Goal: Task Accomplishment & Management: Manage account settings

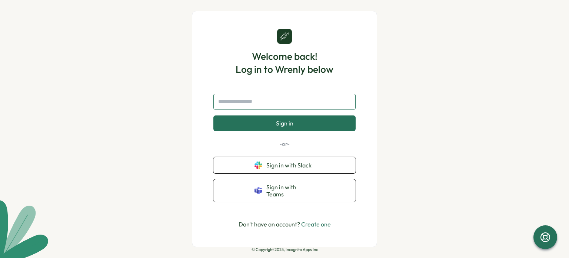
click at [249, 108] on input "text" at bounding box center [284, 102] width 142 height 16
type input "*"
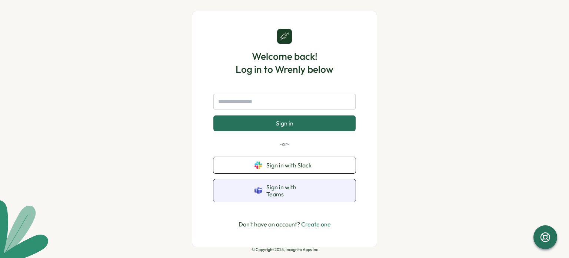
click at [274, 195] on button "Sign in with Teams" at bounding box center [284, 190] width 142 height 23
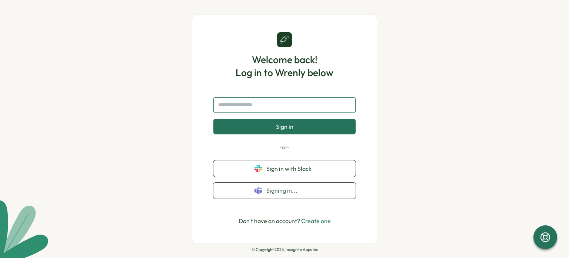
click at [272, 104] on input "text" at bounding box center [284, 105] width 142 height 16
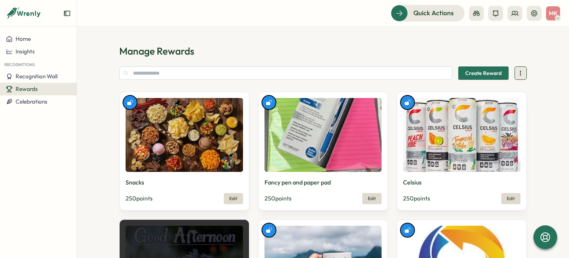
click at [522, 75] on icon at bounding box center [520, 72] width 7 height 7
click at [545, 243] on div at bounding box center [545, 236] width 25 height 25
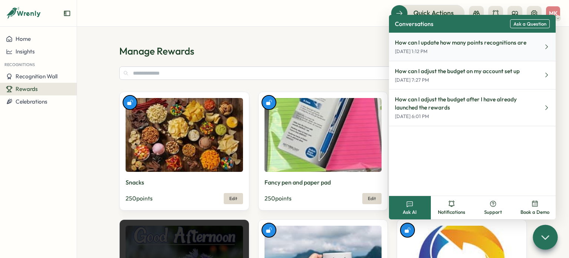
click at [514, 52] on p "[DATE] 1:12 PM" at bounding box center [461, 51] width 132 height 7
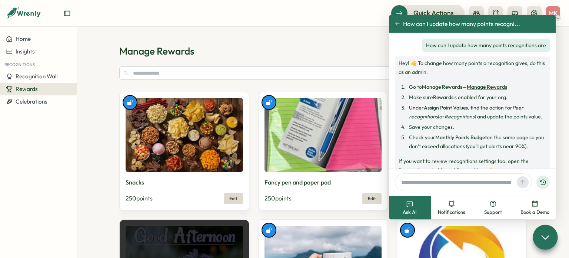
scroll to position [22, 0]
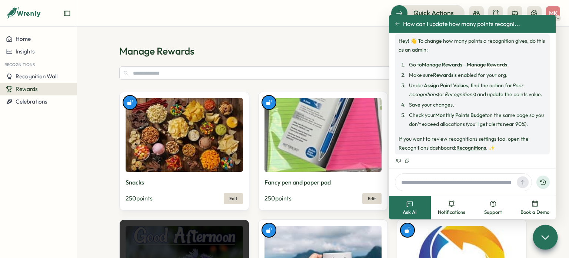
click at [470, 149] on link "Recognitions" at bounding box center [472, 147] width 30 height 7
click at [339, 52] on h1 "Manage Rewards" at bounding box center [323, 50] width 408 height 13
click at [547, 235] on icon at bounding box center [545, 236] width 11 height 11
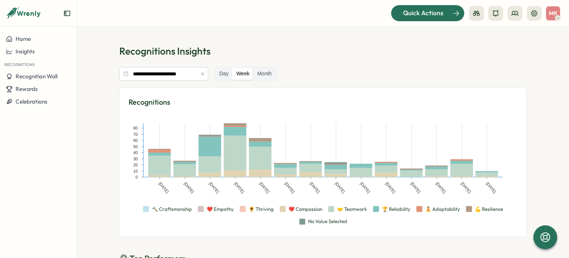
click at [433, 16] on span "Quick Actions" at bounding box center [423, 13] width 40 height 10
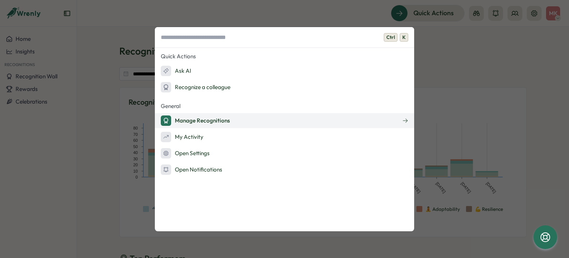
click at [219, 121] on div "Manage Recognitions" at bounding box center [195, 120] width 69 height 10
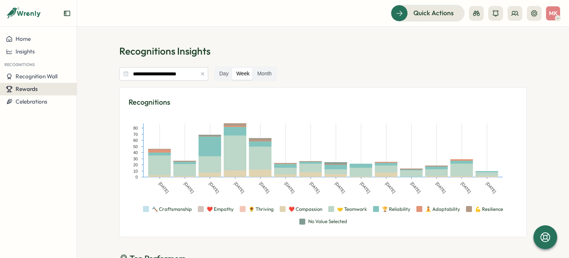
click at [36, 90] on span "Rewards" at bounding box center [27, 88] width 22 height 7
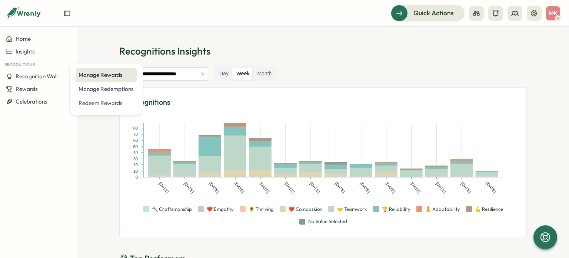
click at [109, 78] on div "Manage Rewards" at bounding box center [106, 75] width 55 height 8
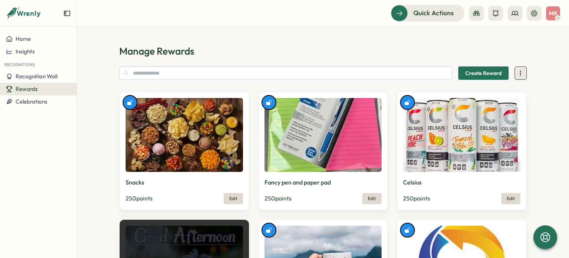
click at [519, 77] on button at bounding box center [521, 72] width 12 height 13
click at [553, 238] on div at bounding box center [545, 236] width 25 height 25
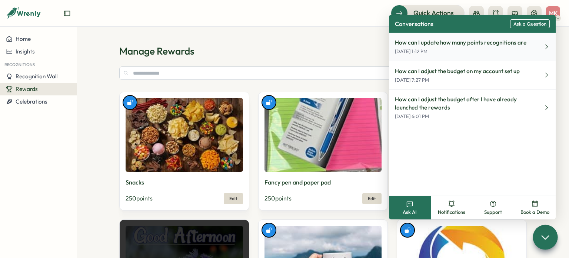
click at [502, 57] on button "How can I update how many points recognitions are [DATE] 1:12 PM" at bounding box center [472, 47] width 167 height 29
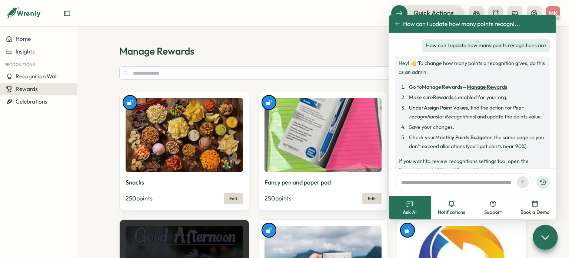
scroll to position [22, 0]
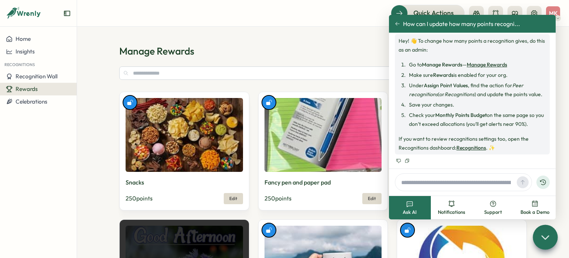
click at [236, 201] on span "Edit" at bounding box center [233, 198] width 8 height 10
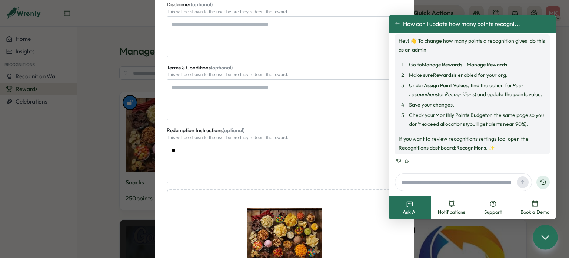
scroll to position [450, 0]
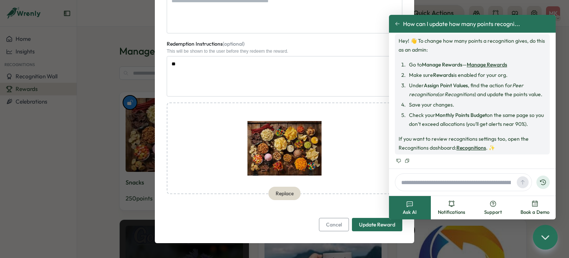
click at [94, 188] on div "**********" at bounding box center [284, 129] width 569 height 258
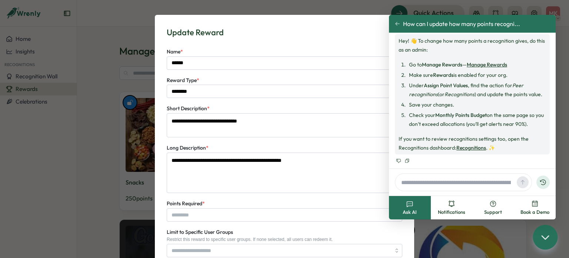
click at [540, 236] on icon at bounding box center [545, 236] width 11 height 11
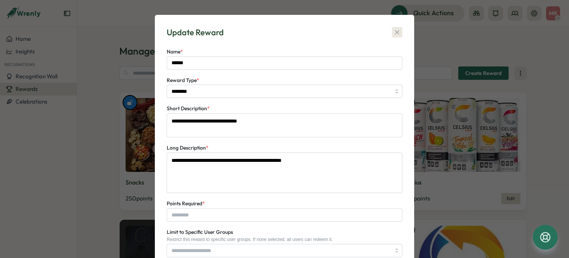
click at [396, 34] on icon "button" at bounding box center [397, 32] width 7 height 7
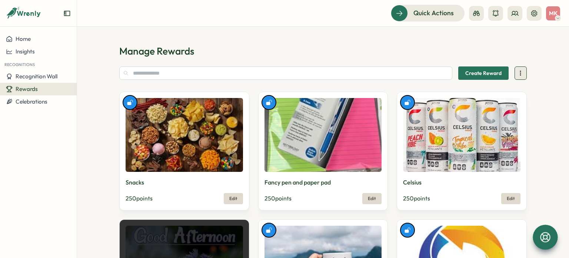
click at [517, 76] on icon at bounding box center [520, 72] width 7 height 7
click at [475, 13] on icon at bounding box center [476, 13] width 7 height 5
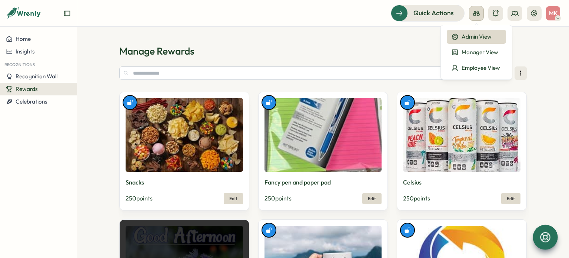
click at [475, 13] on icon at bounding box center [476, 13] width 7 height 5
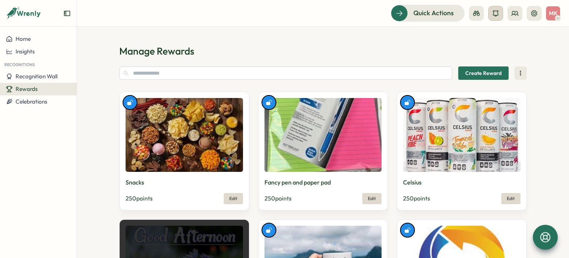
click at [490, 13] on button at bounding box center [495, 13] width 15 height 15
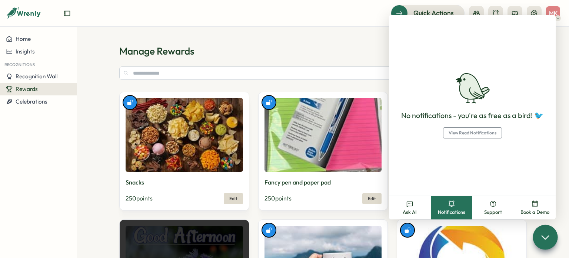
scroll to position [202, 0]
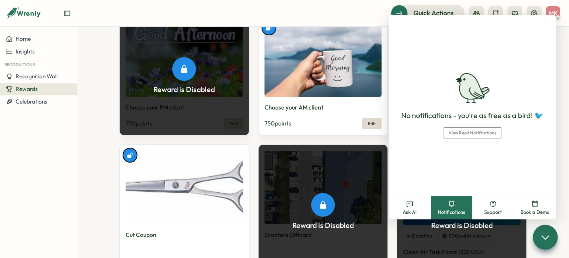
click at [563, 72] on section "Manage Rewards Create Reward Snacks 250 points Edit Fancy pen and paper pad 250…" at bounding box center [323, 142] width 492 height 231
click at [366, 7] on div "Quick Actions MK" at bounding box center [323, 13] width 474 height 16
click at [511, 9] on button at bounding box center [515, 13] width 15 height 15
click at [511, 10] on icon at bounding box center [514, 13] width 7 height 7
click at [456, 204] on button "Notifications" at bounding box center [452, 207] width 42 height 23
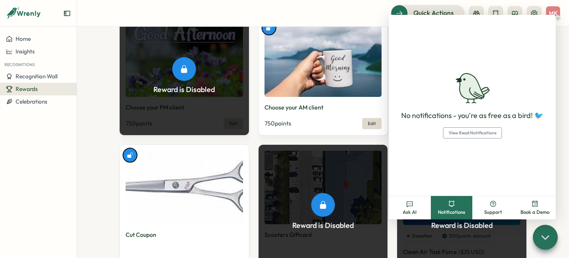
click at [477, 133] on span "View Read Notifications" at bounding box center [473, 132] width 48 height 10
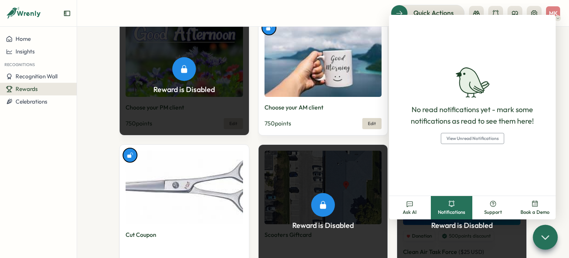
scroll to position [404, 0]
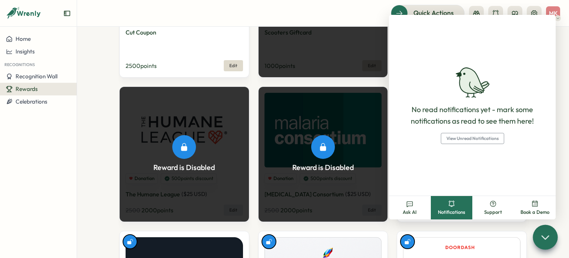
click at [555, 235] on div at bounding box center [545, 236] width 25 height 25
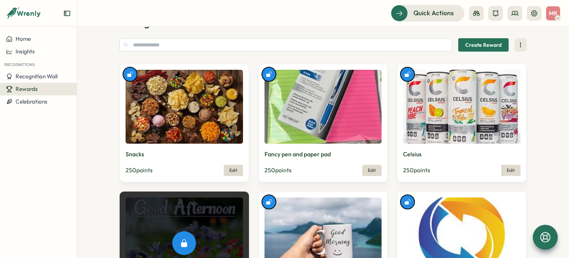
scroll to position [0, 0]
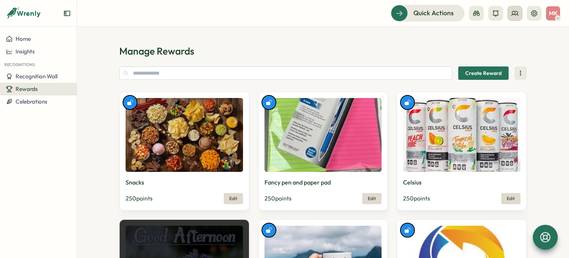
click at [511, 11] on button at bounding box center [515, 13] width 15 height 15
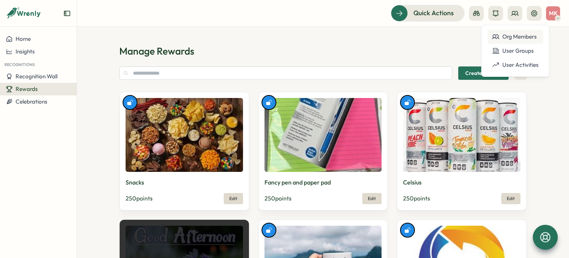
click at [515, 38] on div "Org Members" at bounding box center [515, 37] width 47 height 8
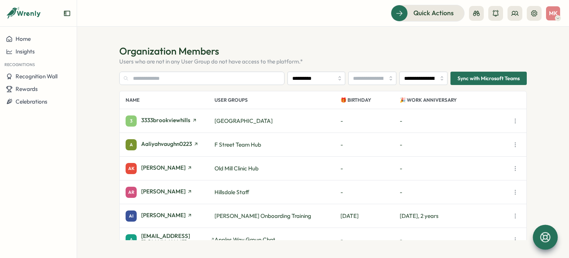
type input "**********"
click at [514, 13] on icon at bounding box center [514, 13] width 7 height 7
click at [520, 53] on div "User Groups" at bounding box center [515, 51] width 47 height 8
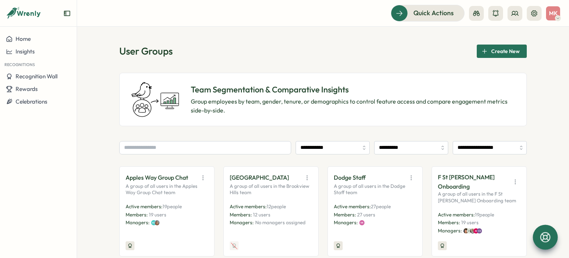
click at [329, 94] on p "Team Segmentation & Comparative Insights" at bounding box center [353, 89] width 324 height 11
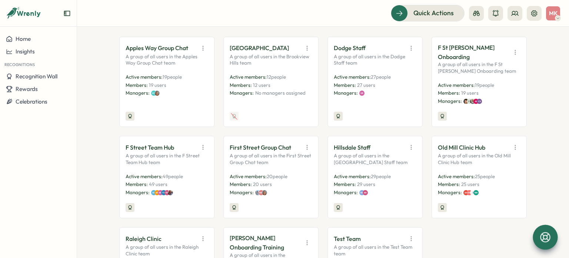
scroll to position [129, 0]
click at [200, 144] on icon "button" at bounding box center [202, 147] width 7 height 7
click at [192, 170] on button "Edit" at bounding box center [184, 176] width 47 height 13
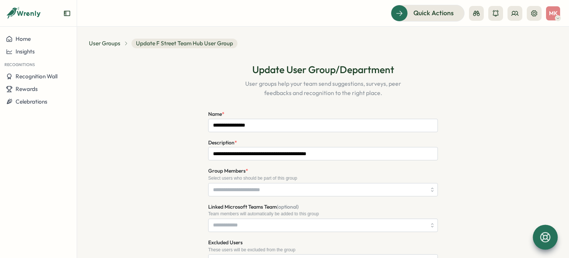
type input "**********"
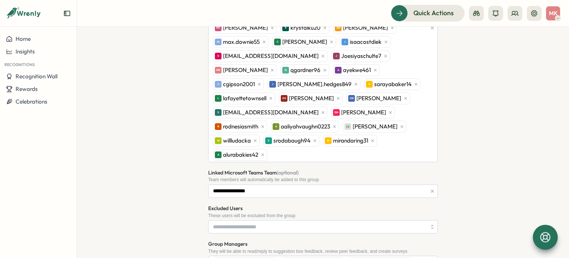
scroll to position [436, 0]
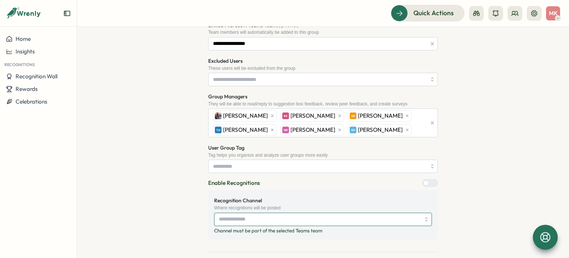
click at [248, 212] on input "Recognition Channel" at bounding box center [323, 218] width 218 height 13
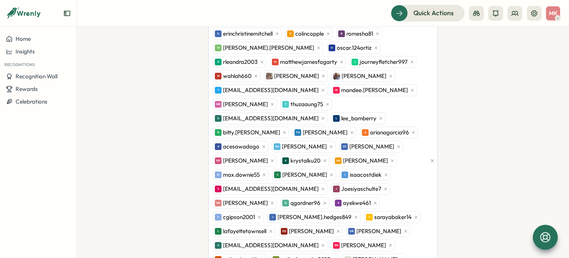
scroll to position [0, 0]
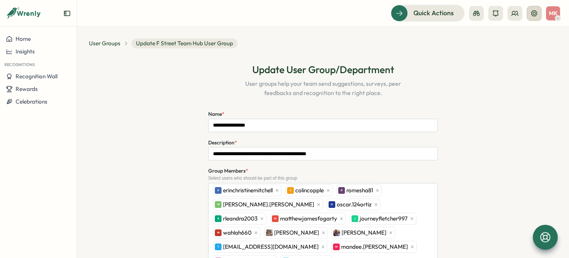
type input "**********"
click at [532, 13] on icon at bounding box center [534, 13] width 7 height 7
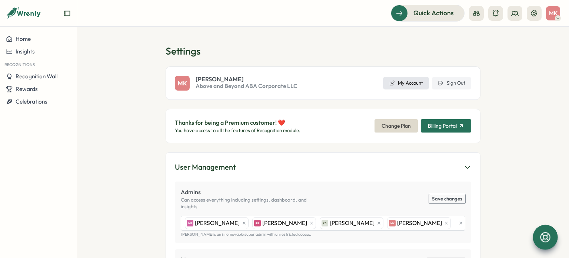
click at [411, 84] on span "My Account" at bounding box center [410, 83] width 25 height 7
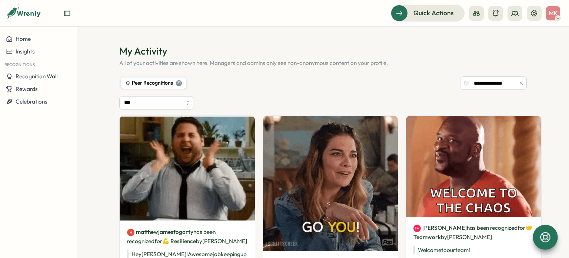
click at [549, 11] on span "MK" at bounding box center [553, 13] width 9 height 6
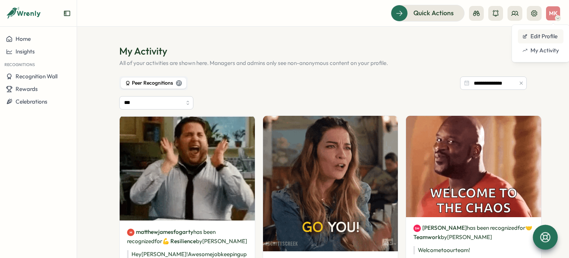
click at [537, 34] on div "Edit Profile" at bounding box center [541, 36] width 37 height 8
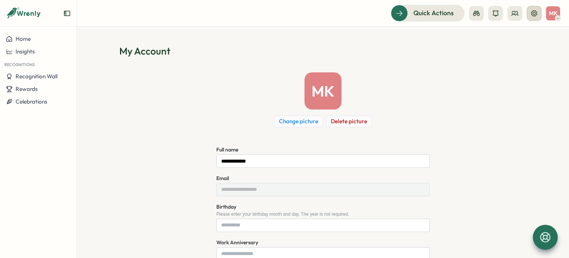
click at [532, 20] on button at bounding box center [534, 13] width 15 height 15
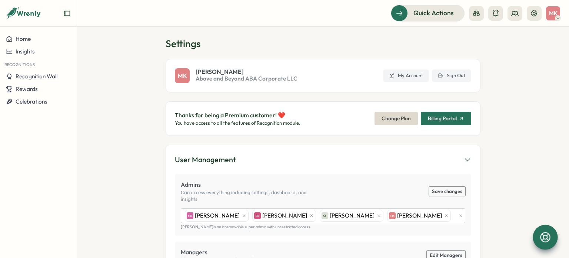
scroll to position [9, 0]
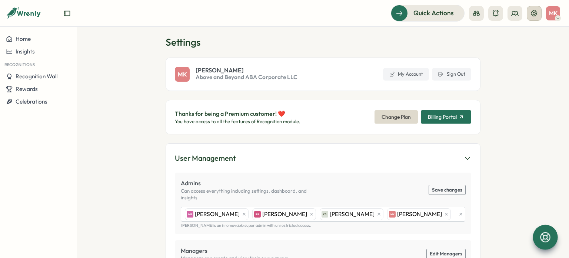
click at [532, 11] on icon at bounding box center [534, 13] width 6 height 6
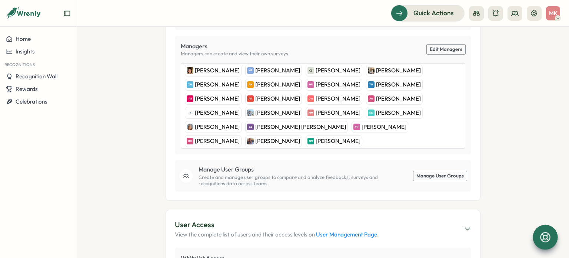
scroll to position [213, 0]
click at [459, 170] on link "Manage User Groups" at bounding box center [440, 175] width 53 height 10
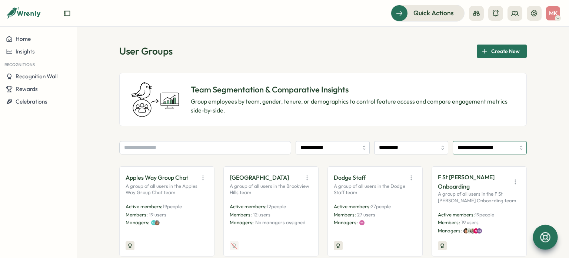
click at [496, 148] on input "**********" at bounding box center [490, 147] width 74 height 13
click at [517, 14] on icon at bounding box center [515, 13] width 7 height 4
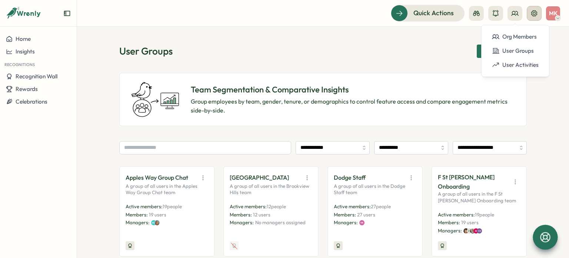
click at [535, 15] on icon at bounding box center [534, 13] width 7 height 7
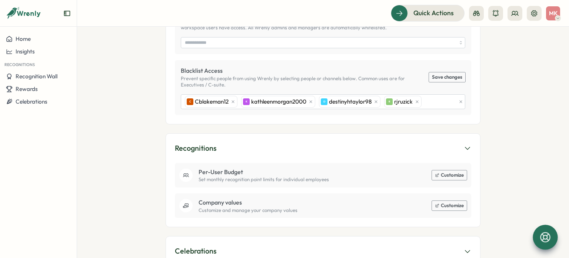
scroll to position [464, 0]
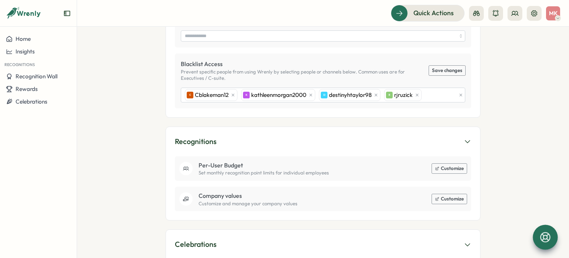
click at [441, 163] on button "Customize" at bounding box center [449, 168] width 35 height 10
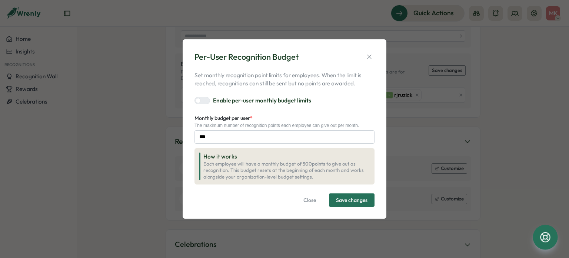
click at [332, 200] on button "Save changes" at bounding box center [352, 199] width 46 height 13
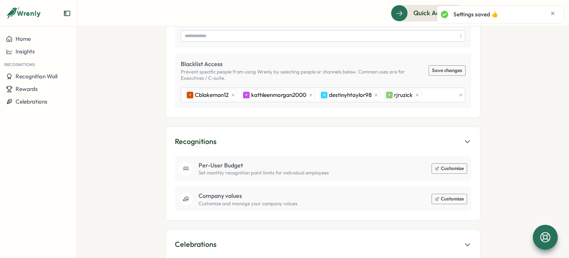
click at [440, 194] on button "Customize" at bounding box center [449, 199] width 35 height 10
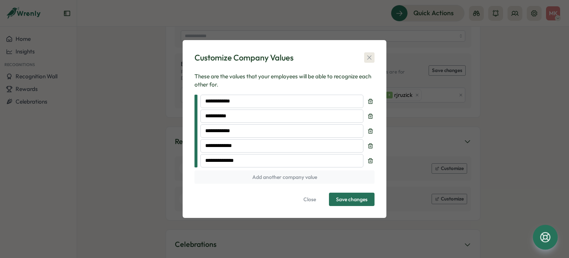
click at [369, 58] on icon "button" at bounding box center [369, 58] width 4 height 4
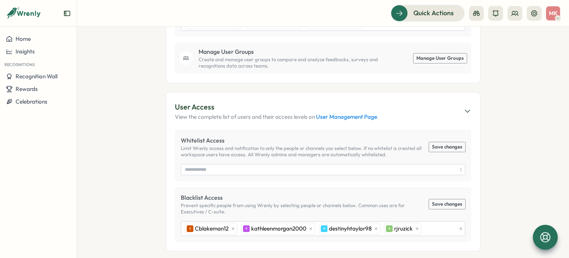
scroll to position [326, 0]
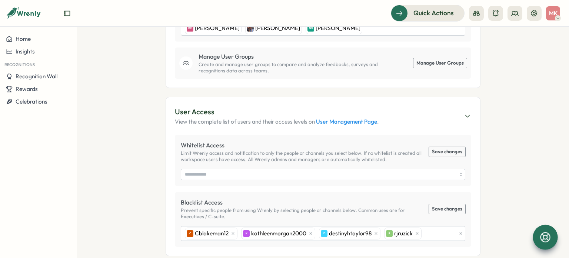
click at [360, 118] on link "User Management Page" at bounding box center [346, 121] width 61 height 7
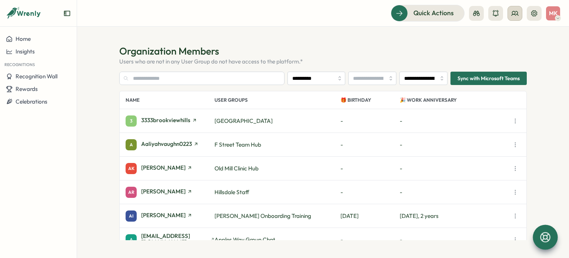
click at [517, 16] on icon at bounding box center [514, 13] width 7 height 7
click at [504, 53] on div "User Groups" at bounding box center [515, 51] width 47 height 8
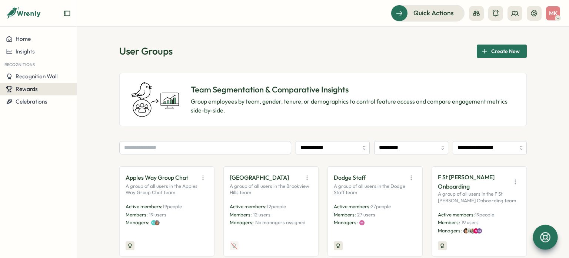
click at [43, 90] on div "Rewards" at bounding box center [38, 89] width 65 height 7
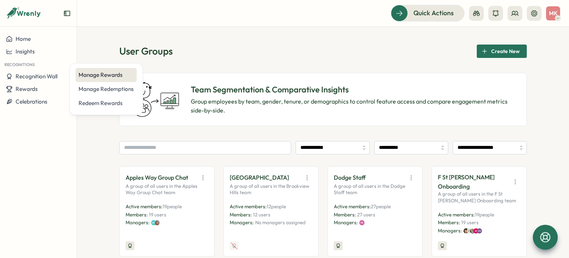
click at [94, 77] on div "Manage Rewards" at bounding box center [106, 75] width 55 height 8
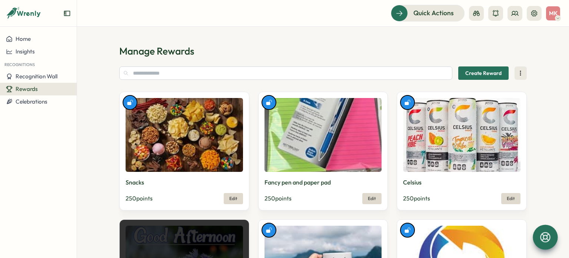
click at [491, 66] on button "Create Reward" at bounding box center [483, 72] width 50 height 13
type textarea "*"
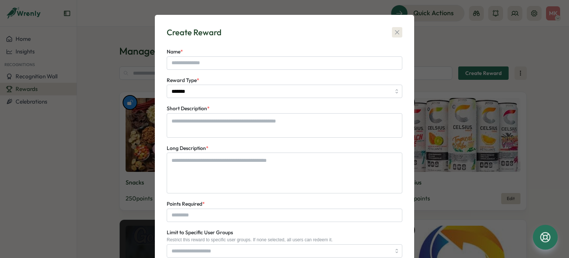
click at [399, 35] on icon "button" at bounding box center [397, 32] width 7 height 7
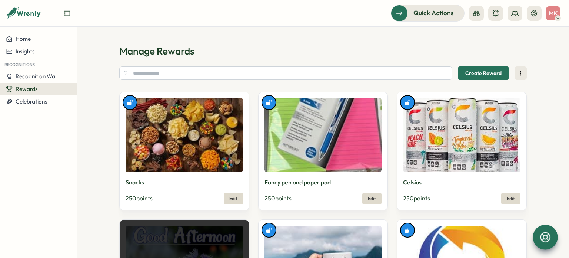
click at [542, 230] on div at bounding box center [545, 236] width 25 height 25
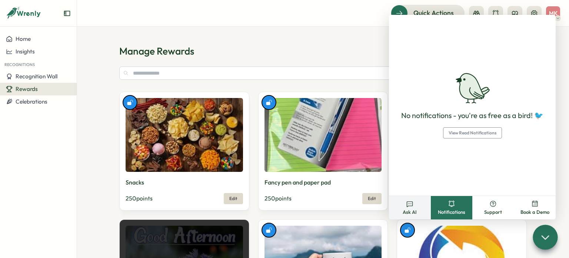
click at [412, 206] on icon at bounding box center [409, 203] width 7 height 7
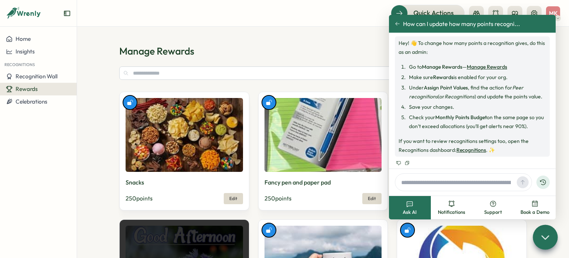
scroll to position [22, 0]
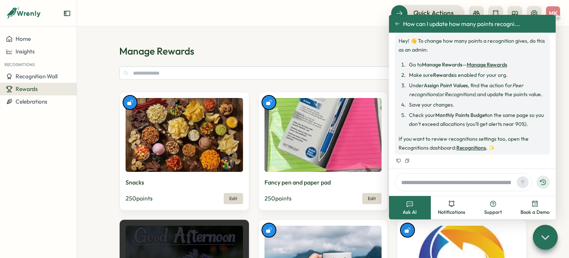
click at [482, 63] on link "Manage Rewards" at bounding box center [487, 64] width 40 height 7
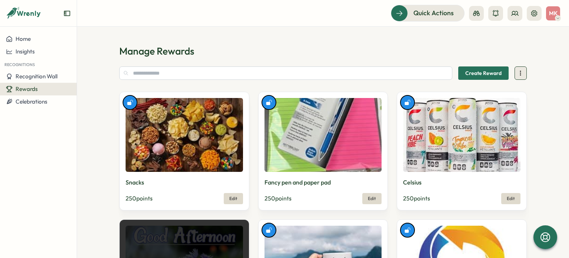
click at [517, 73] on icon at bounding box center [520, 72] width 7 height 7
